Goal: Check status: Check status

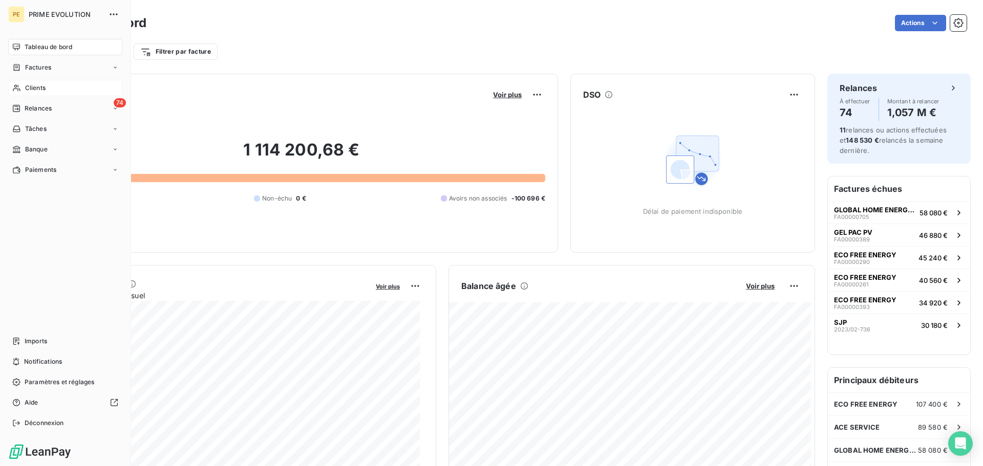
click at [19, 90] on icon at bounding box center [16, 88] width 9 height 8
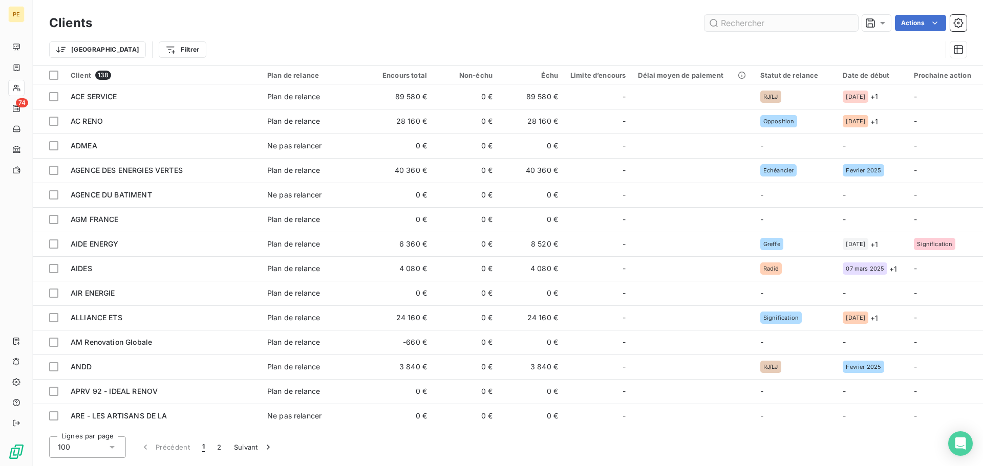
click at [815, 24] on input "text" at bounding box center [781, 23] width 154 height 16
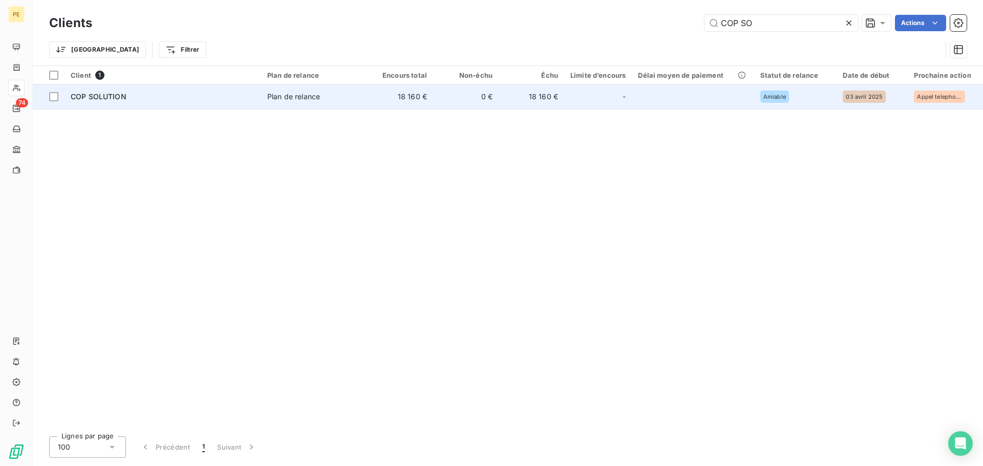
type input "COP SO"
click at [687, 104] on td at bounding box center [693, 96] width 122 height 25
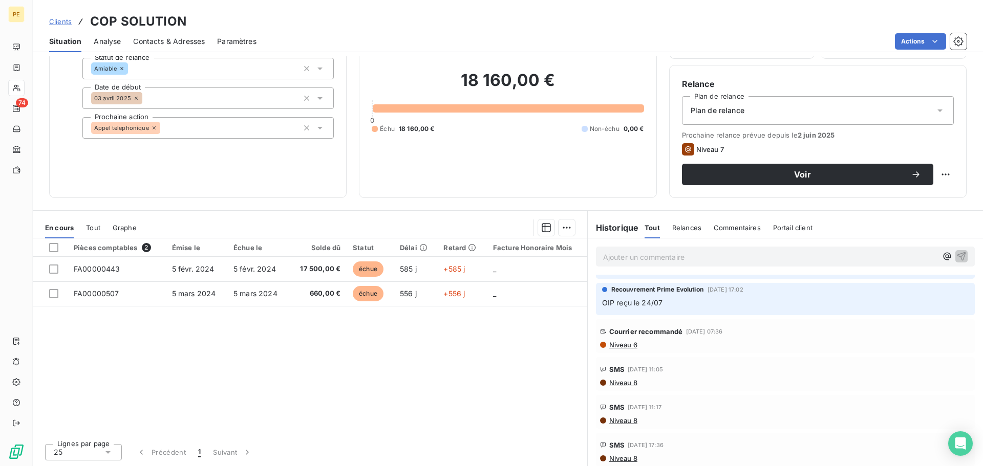
scroll to position [410, 0]
click at [612, 338] on span "Niveau 6" at bounding box center [622, 342] width 29 height 8
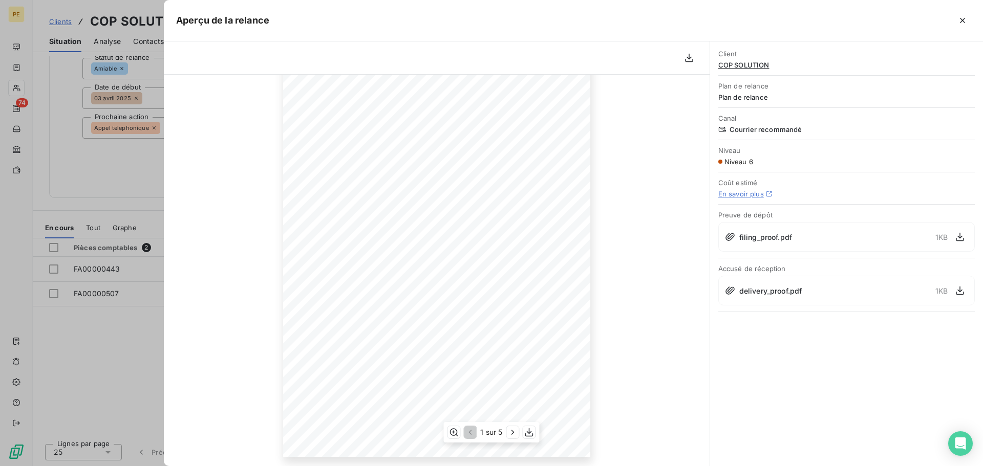
scroll to position [103, 0]
click at [681, 60] on button "button" at bounding box center [689, 58] width 16 height 16
click at [689, 60] on icon "button" at bounding box center [689, 58] width 10 height 10
click at [965, 19] on icon "button" at bounding box center [962, 20] width 10 height 10
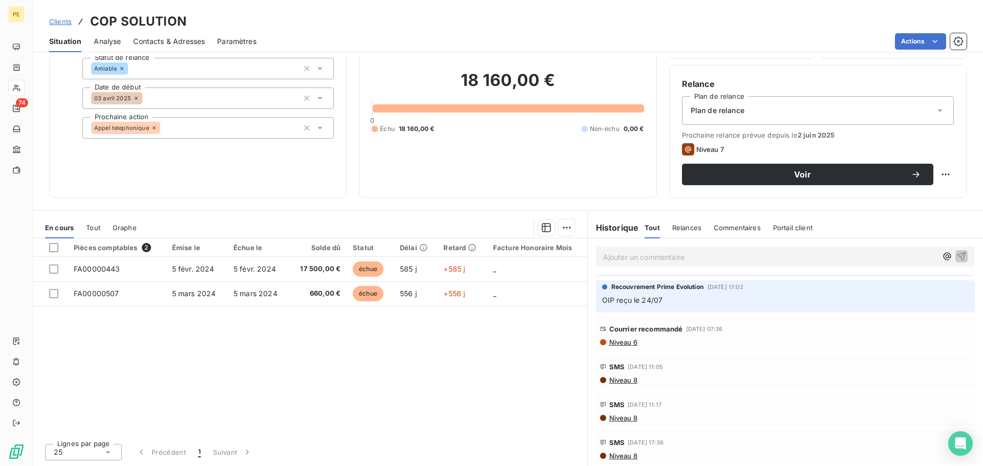
click at [627, 376] on span "Niveau 8" at bounding box center [622, 380] width 29 height 8
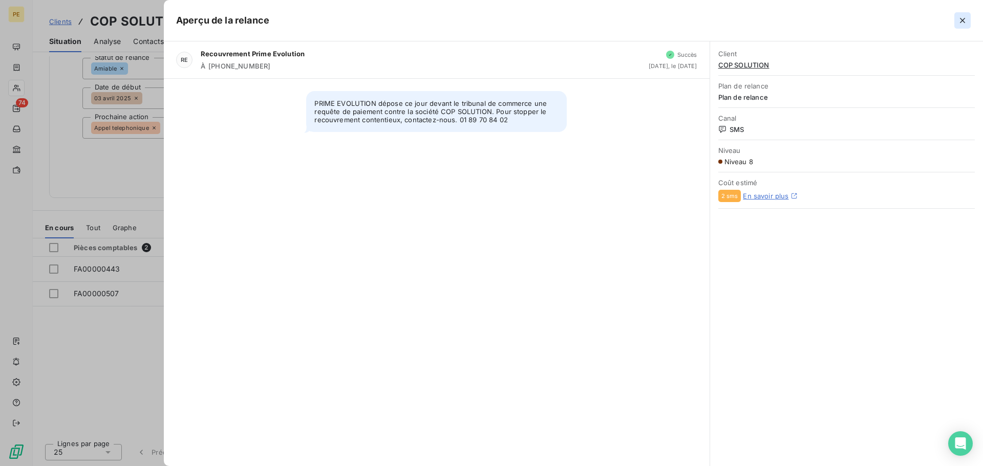
click at [963, 18] on icon "button" at bounding box center [962, 20] width 10 height 10
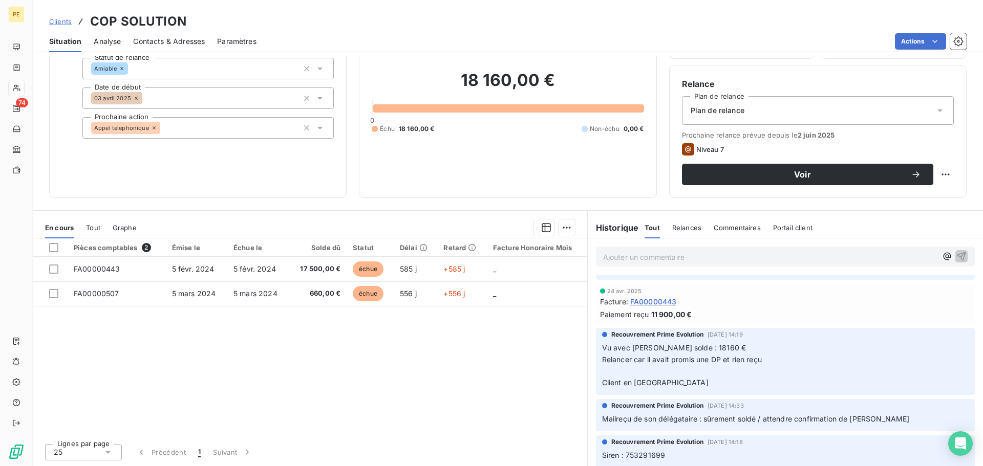
scroll to position [682, 0]
